Goal: Task Accomplishment & Management: Manage account settings

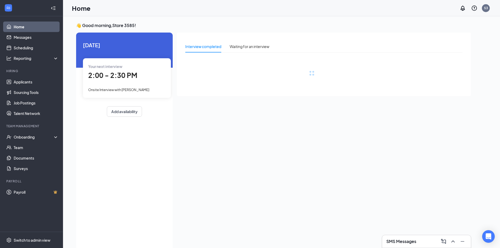
click at [105, 70] on div "2:00 - 2:30 PM" at bounding box center [126, 75] width 77 height 11
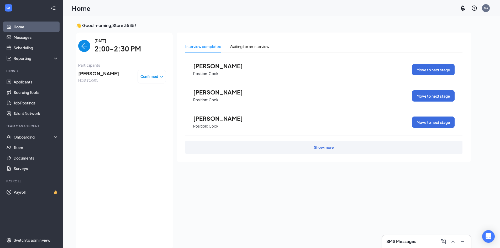
scroll to position [2, 0]
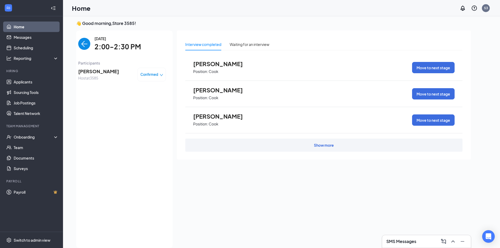
click at [82, 40] on img "back-button" at bounding box center [84, 44] width 12 height 12
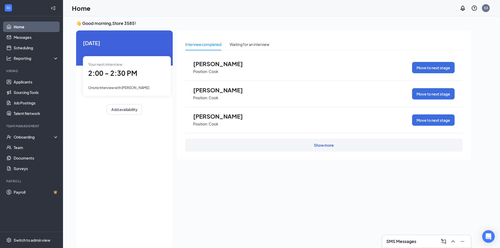
click at [116, 78] on div "2:00 - 2:30 PM" at bounding box center [126, 73] width 77 height 11
click at [116, 78] on div "[DATE] Your next interview 2:00 - 2:30 PM Onsite Interview with [PERSON_NAME] A…" at bounding box center [124, 138] width 97 height 217
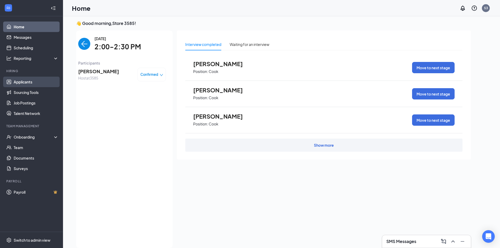
click at [20, 80] on link "Applicants" at bounding box center [36, 82] width 45 height 10
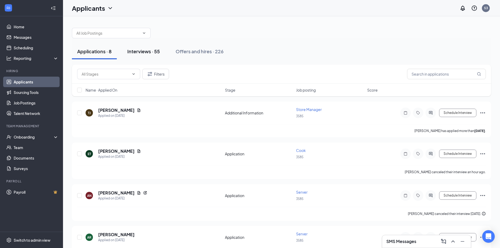
click at [143, 53] on div "Interviews · 55" at bounding box center [143, 51] width 33 height 7
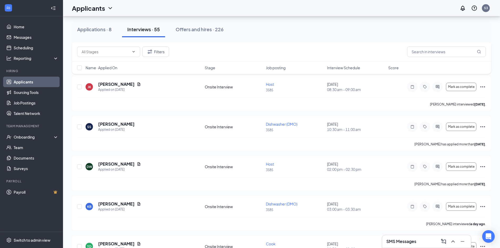
scroll to position [420, 0]
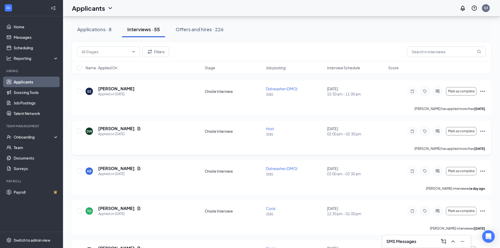
click at [482, 130] on icon "Ellipses" at bounding box center [482, 131] width 6 height 6
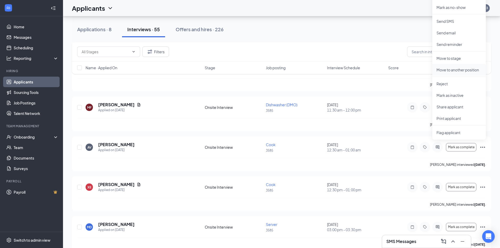
scroll to position [603, 0]
click at [442, 119] on p "Print applicant" at bounding box center [458, 117] width 45 height 5
